Goal: Task Accomplishment & Management: Manage account settings

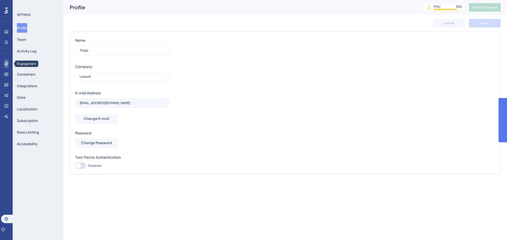
click at [4, 65] on link at bounding box center [6, 64] width 4 height 8
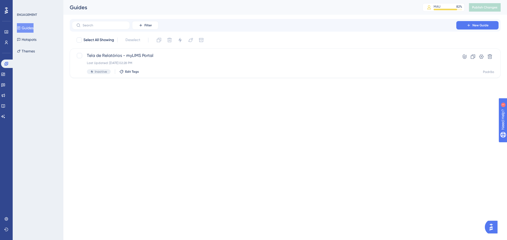
click at [8, 14] on div at bounding box center [6, 10] width 8 height 8
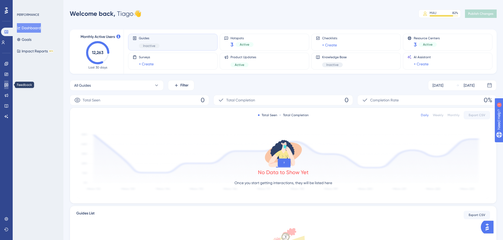
click at [6, 84] on icon at bounding box center [6, 85] width 4 height 3
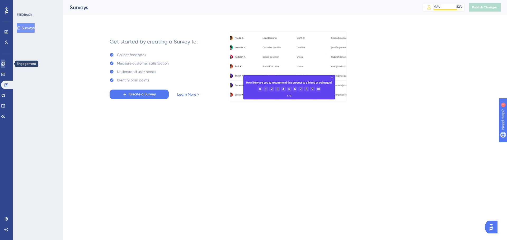
click at [5, 64] on icon at bounding box center [3, 64] width 4 height 4
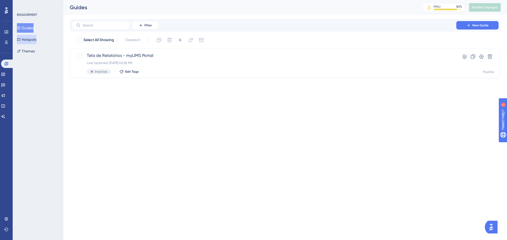
click at [33, 42] on button "Hotspots" at bounding box center [27, 40] width 20 height 10
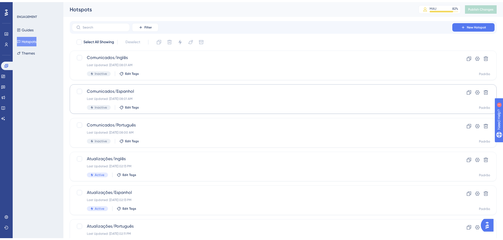
scroll to position [23, 0]
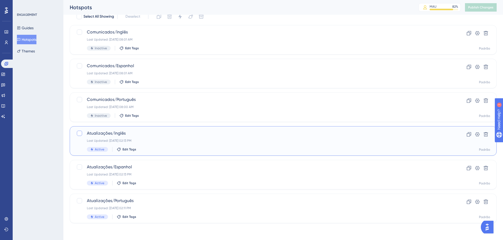
click at [81, 132] on div at bounding box center [79, 133] width 5 height 5
checkbox input "true"
click at [80, 169] on div at bounding box center [79, 167] width 5 height 5
checkbox input "true"
click at [78, 203] on div at bounding box center [79, 200] width 5 height 5
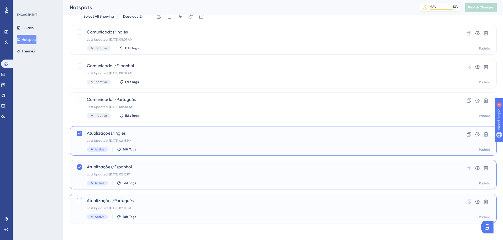
checkbox input "true"
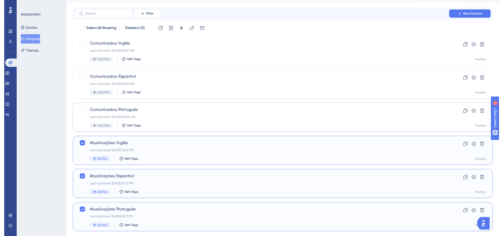
scroll to position [0, 0]
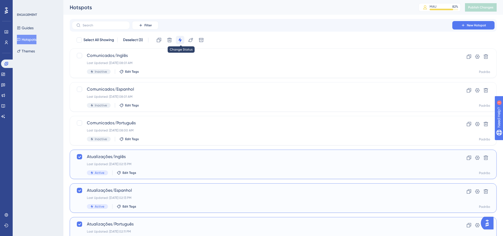
click at [183, 38] on icon at bounding box center [179, 39] width 5 height 5
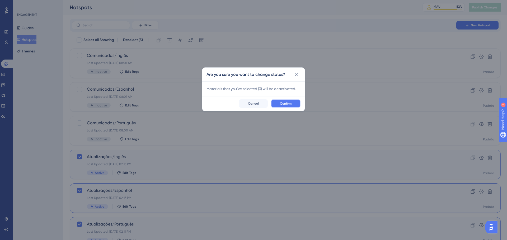
click at [278, 103] on button "Confirm" at bounding box center [286, 103] width 30 height 8
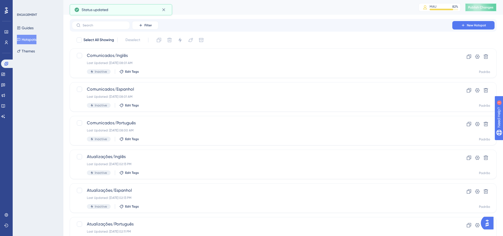
click at [490, 4] on button "Publish Changes" at bounding box center [481, 7] width 32 height 8
click at [112, 127] on div "Comunicados/Português Last Updated: 12 de ago. de 2025 08:00 AM Inactive Edit T…" at bounding box center [262, 131] width 350 height 22
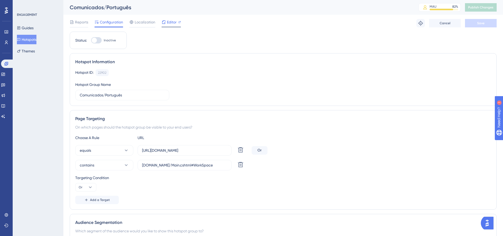
click at [174, 21] on span "Editor" at bounding box center [172, 22] width 10 height 6
click at [481, 8] on span "Publish Changes" at bounding box center [480, 7] width 25 height 4
click at [30, 39] on button "Hotspots" at bounding box center [27, 40] width 20 height 10
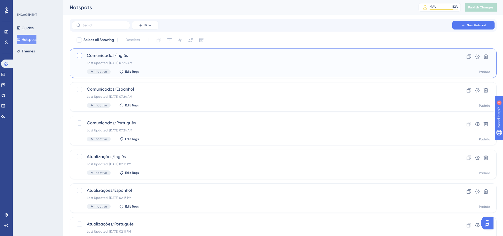
click at [79, 54] on div at bounding box center [79, 55] width 5 height 5
checkbox input "true"
drag, startPoint x: 81, startPoint y: 90, endPoint x: 81, endPoint y: 101, distance: 11.1
click at [81, 90] on div at bounding box center [79, 89] width 5 height 5
checkbox input "true"
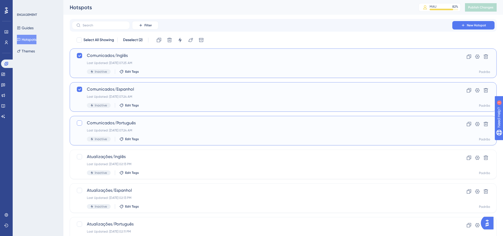
click at [79, 123] on div at bounding box center [79, 123] width 5 height 5
checkbox input "true"
click at [181, 41] on icon at bounding box center [179, 40] width 3 height 5
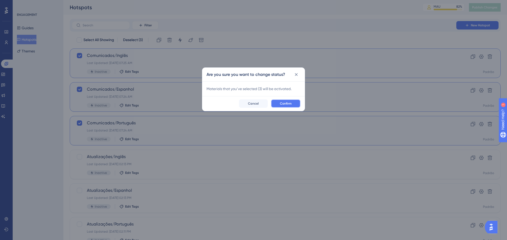
click at [292, 106] on button "Confirm" at bounding box center [286, 103] width 30 height 8
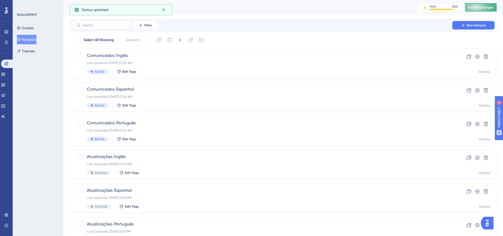
click at [487, 10] on button "Publish Changes" at bounding box center [481, 7] width 32 height 8
click at [41, 99] on div "ENGAGEMENT Guides Hotspots Themes" at bounding box center [38, 118] width 51 height 236
